Goal: Transaction & Acquisition: Purchase product/service

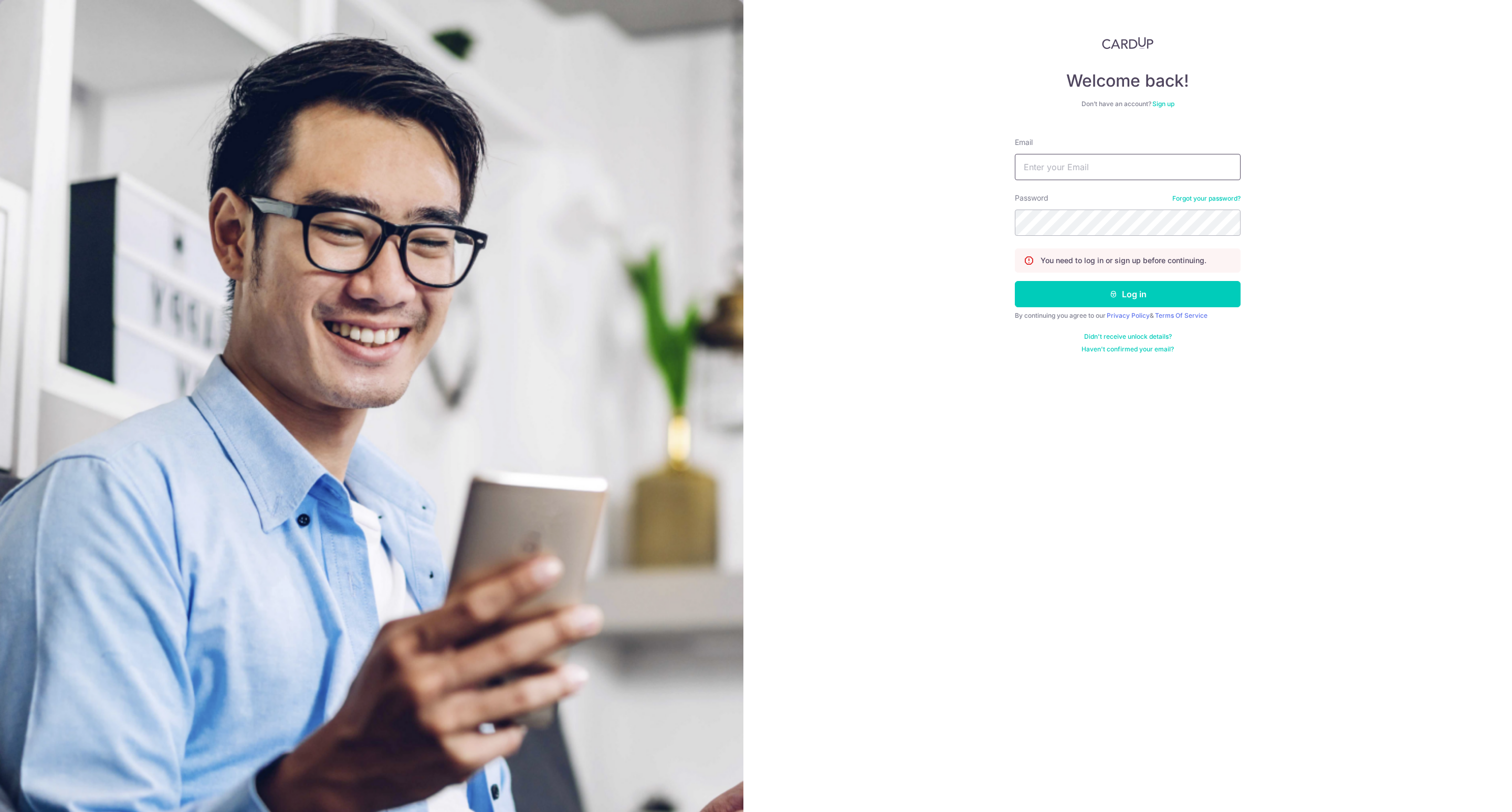
type input "[PERSON_NAME][EMAIL_ADDRESS][DOMAIN_NAME]"
click at [1161, 291] on button "Log in" at bounding box center [1128, 294] width 226 height 27
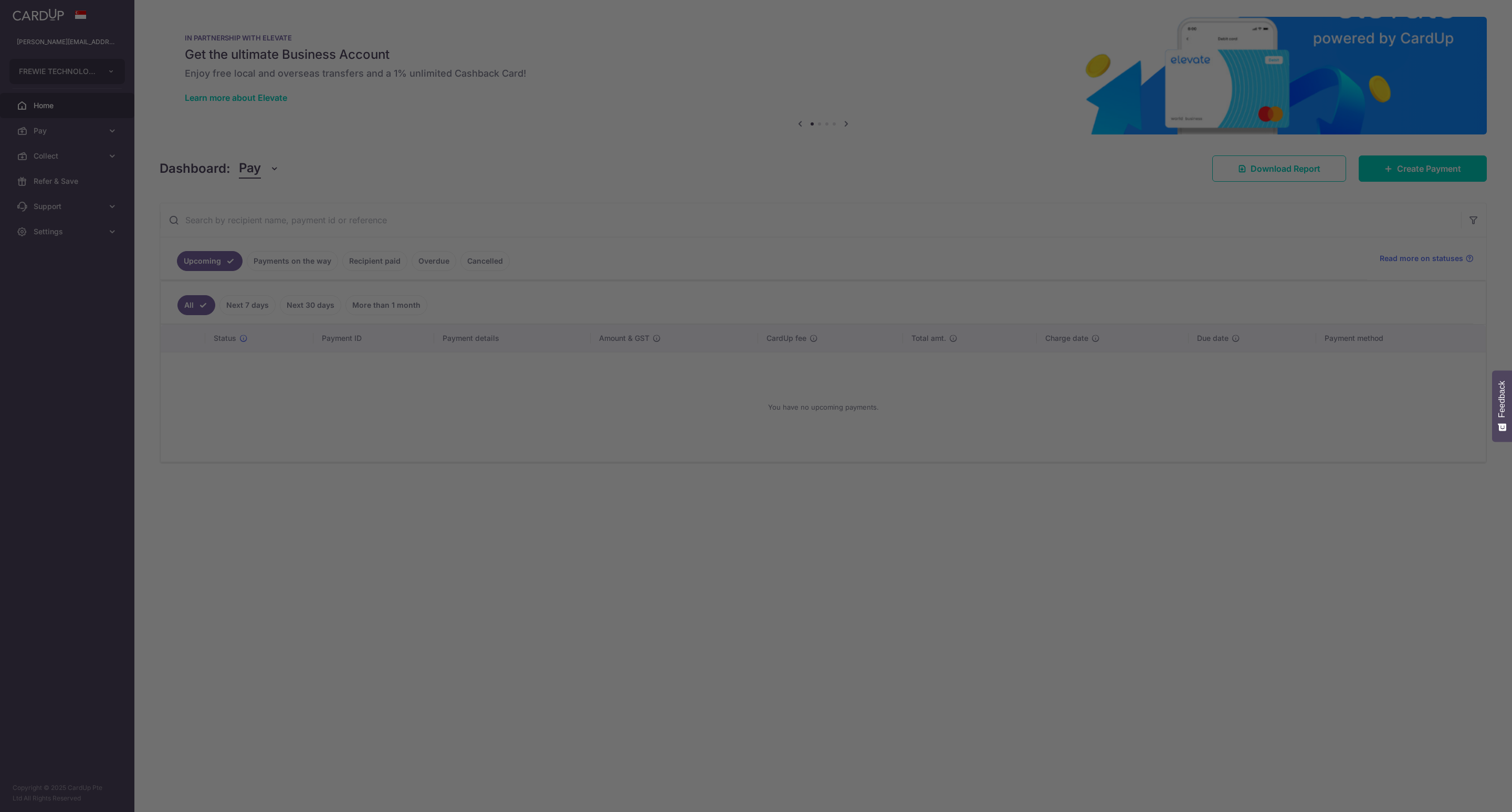
click at [64, 128] on div at bounding box center [764, 410] width 1527 height 820
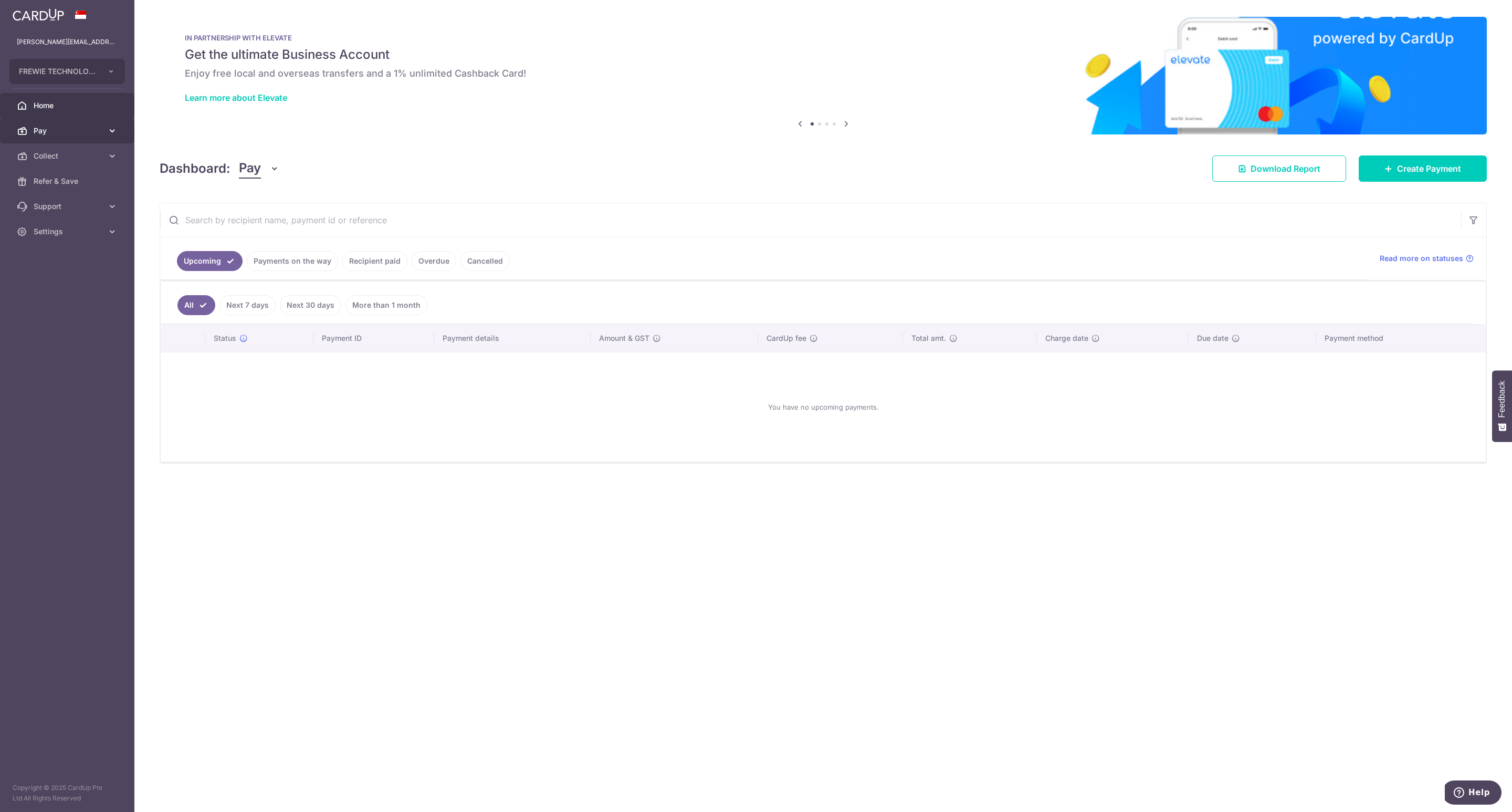
click at [44, 130] on span "Pay" at bounding box center [68, 130] width 69 height 10
click at [49, 184] on span "Recipients" at bounding box center [68, 181] width 69 height 10
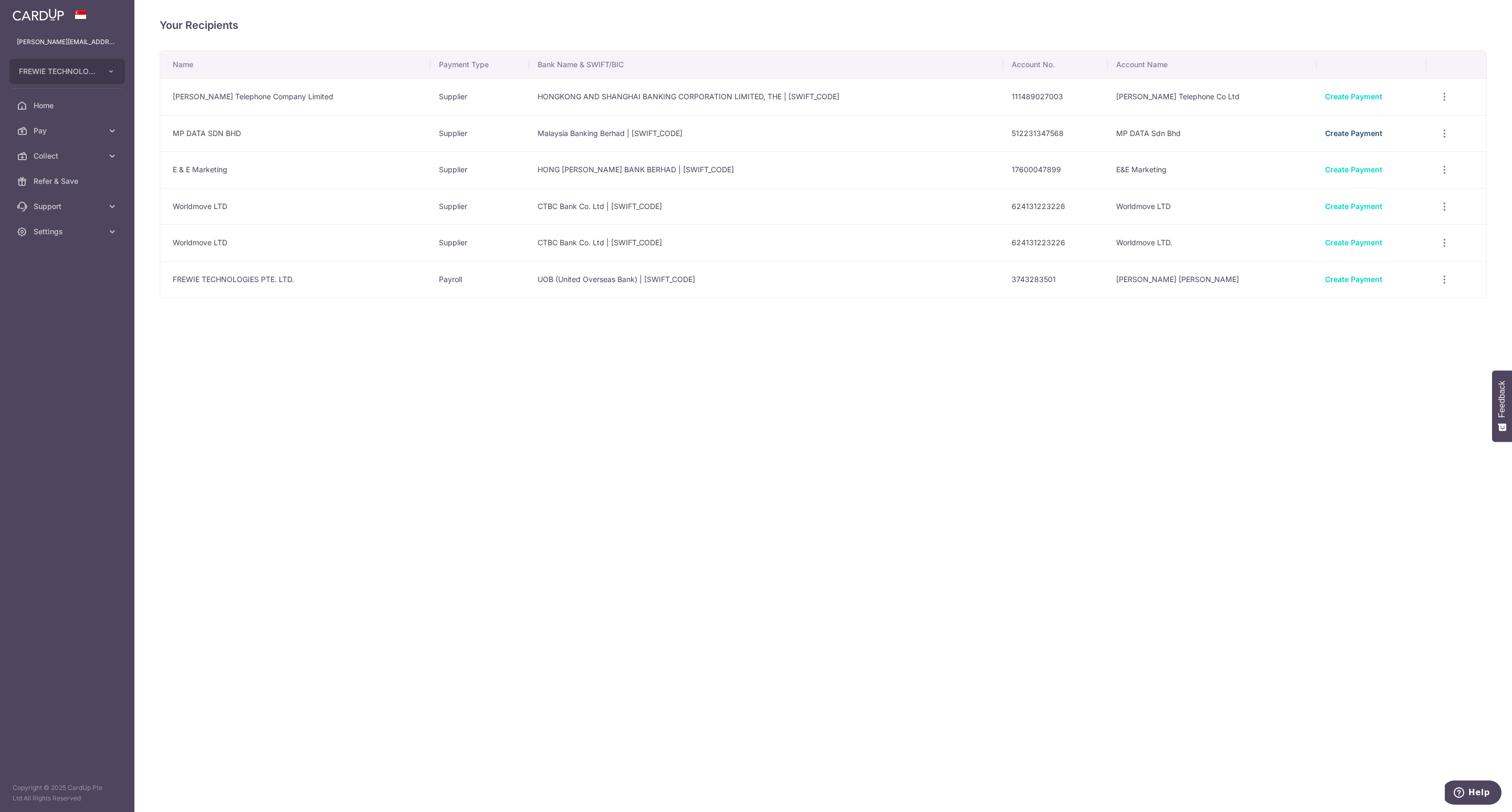
click at [1356, 136] on link "Create Payment" at bounding box center [1353, 133] width 57 height 9
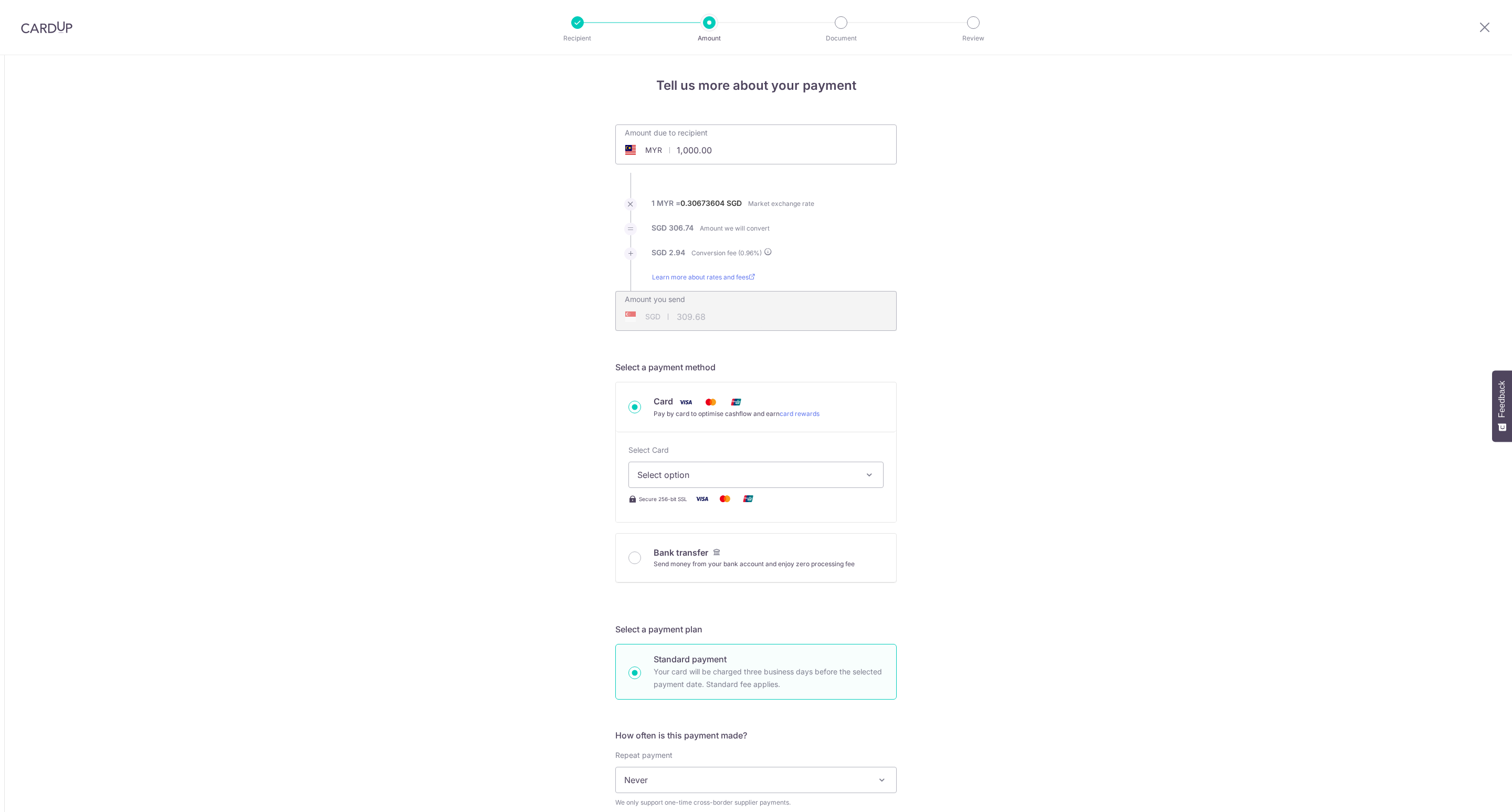
type input "309.60"
